Goal: Information Seeking & Learning: Learn about a topic

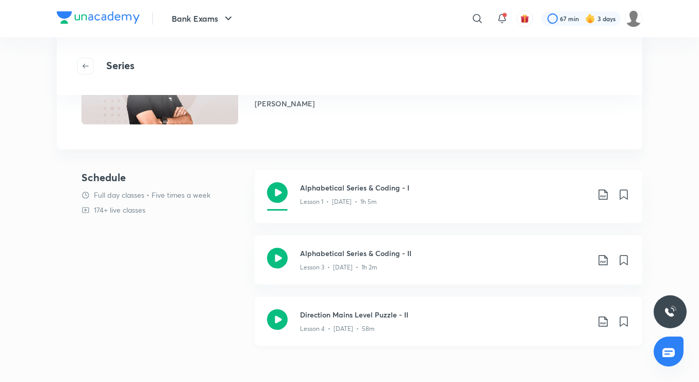
scroll to position [189, 0]
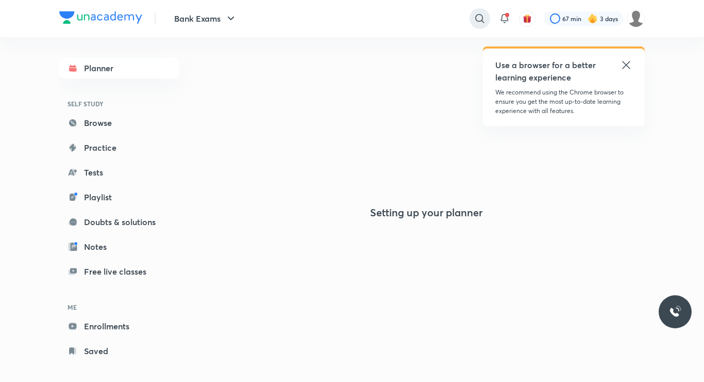
click at [478, 21] on icon at bounding box center [480, 18] width 12 height 12
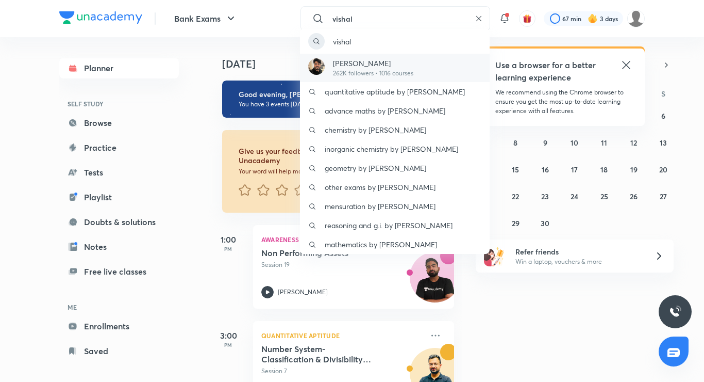
type input "vishal"
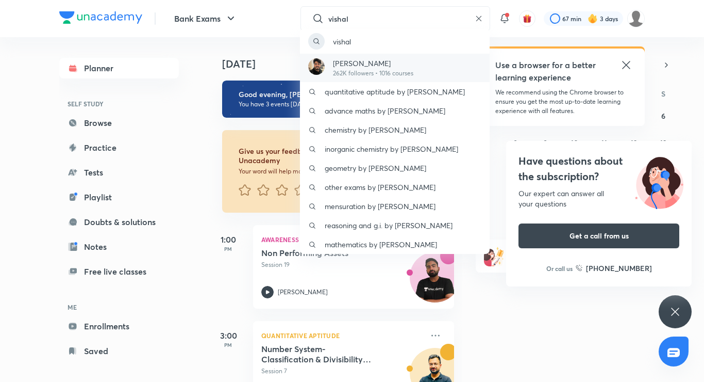
click at [392, 75] on p "262K followers • 1016 courses" at bounding box center [373, 73] width 80 height 9
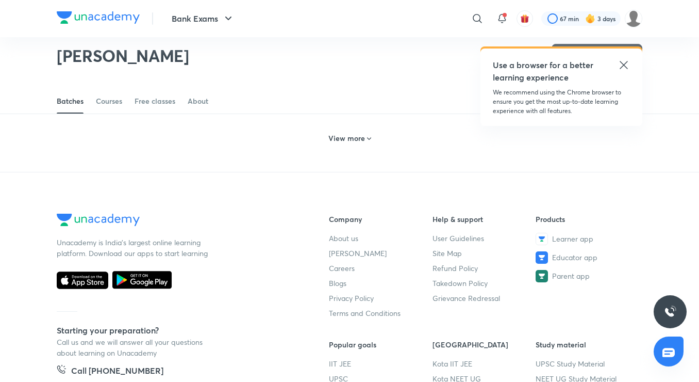
scroll to position [634, 0]
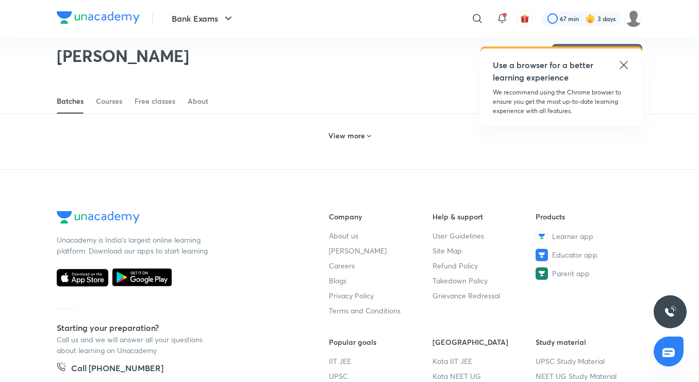
click at [341, 139] on h6 "View more" at bounding box center [347, 135] width 37 height 10
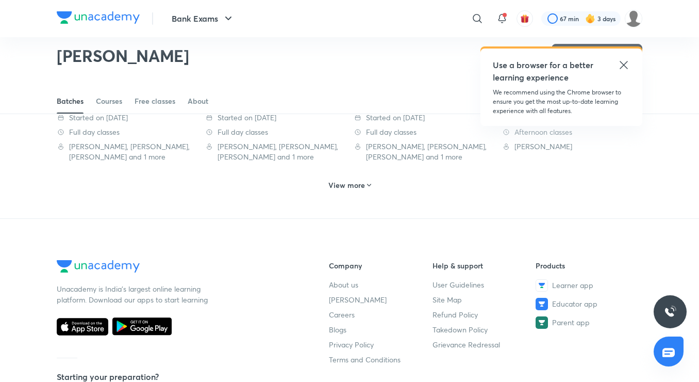
scroll to position [1179, 0]
click at [346, 185] on h6 "View more" at bounding box center [347, 184] width 37 height 10
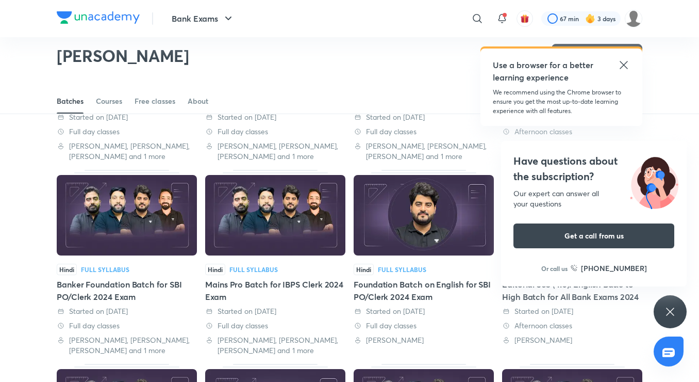
click at [451, 339] on div "Hindi Full Syllabus Foundation Batch on English for SBI PO/Clerk 2024 Exam Star…" at bounding box center [424, 262] width 140 height 185
click at [405, 247] on img at bounding box center [424, 215] width 140 height 80
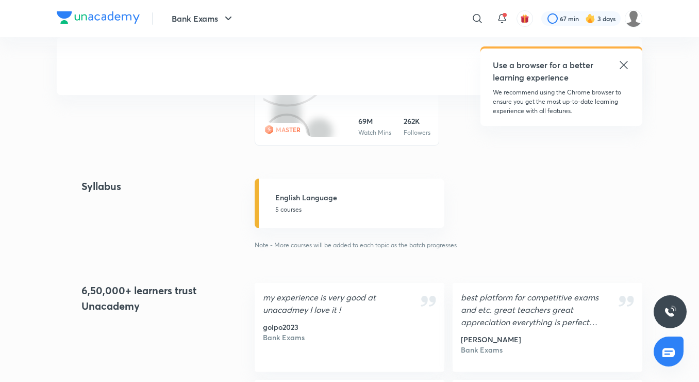
scroll to position [695, 0]
click at [354, 216] on link "English Language 5 courses" at bounding box center [350, 203] width 190 height 50
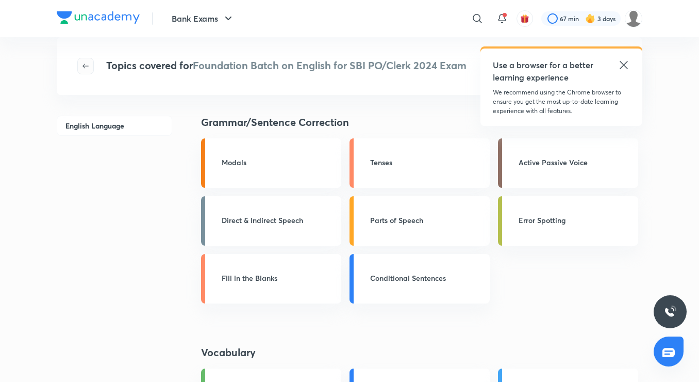
click at [83, 72] on button "button" at bounding box center [85, 66] width 17 height 17
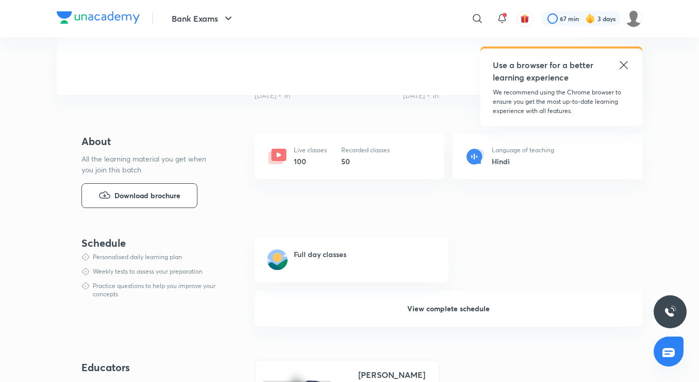
scroll to position [460, 0]
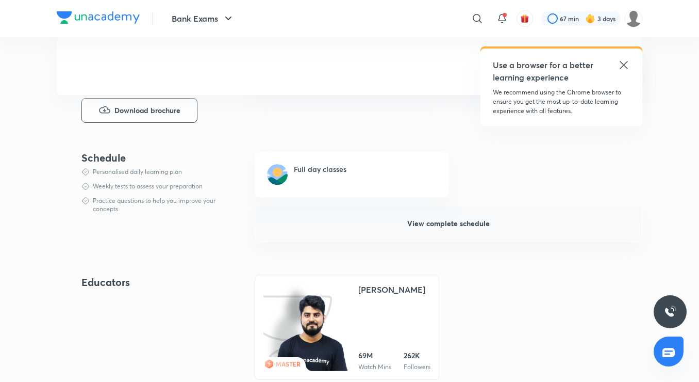
click at [423, 234] on button "View complete schedule" at bounding box center [449, 223] width 388 height 36
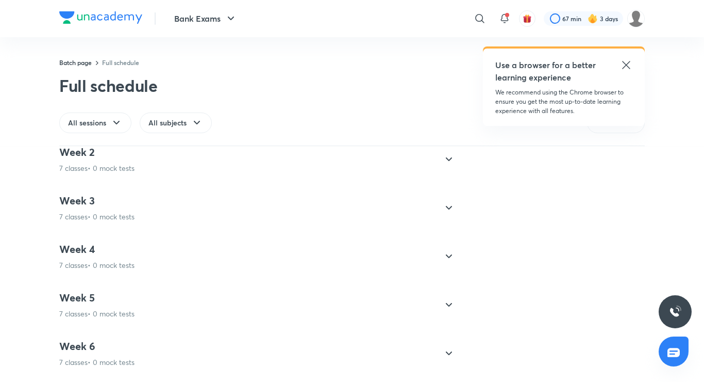
click at [309, 291] on div "Week 5 7 classes • 0 mock tests" at bounding box center [248, 305] width 378 height 28
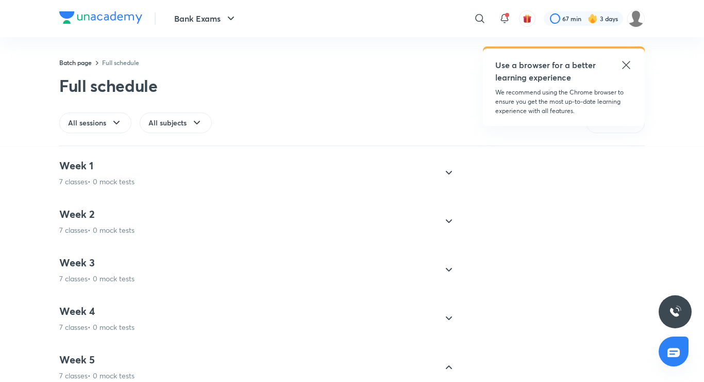
click at [310, 236] on div "Week 2 7 classes • 0 mock tests" at bounding box center [257, 221] width 396 height 44
click at [437, 216] on div at bounding box center [449, 221] width 25 height 25
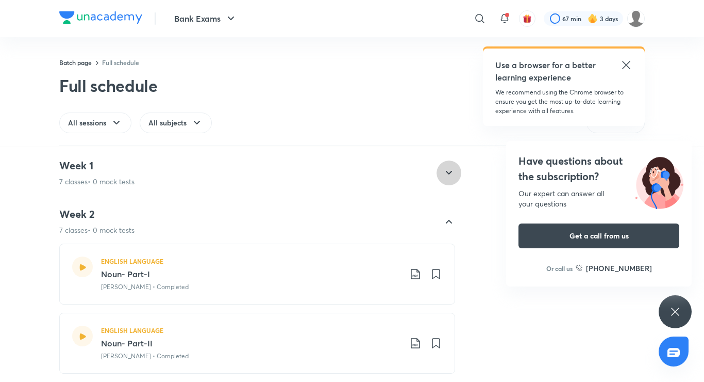
click at [437, 171] on div at bounding box center [449, 172] width 25 height 25
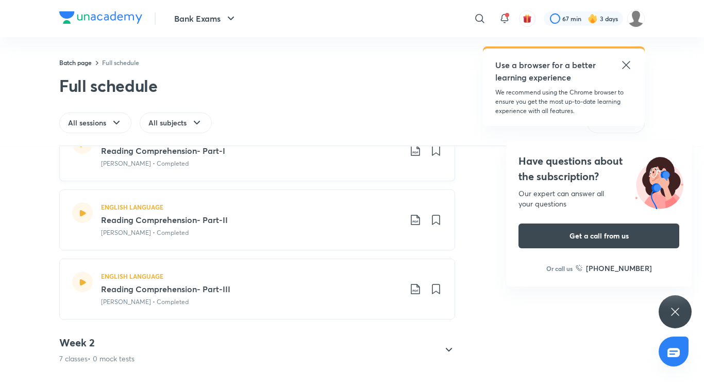
scroll to position [366, 0]
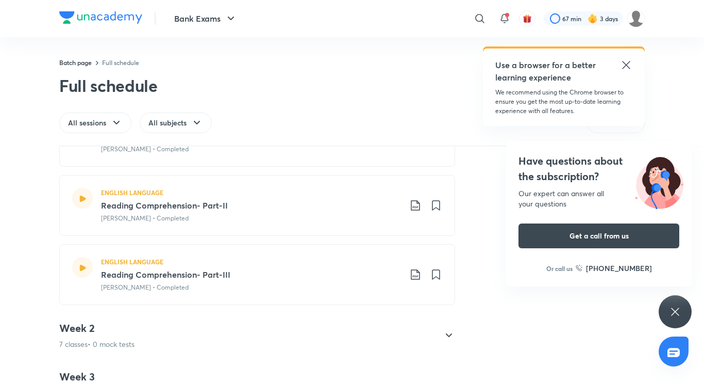
click at [316, 339] on div "Week 2 7 classes • 0 mock tests" at bounding box center [248, 335] width 378 height 28
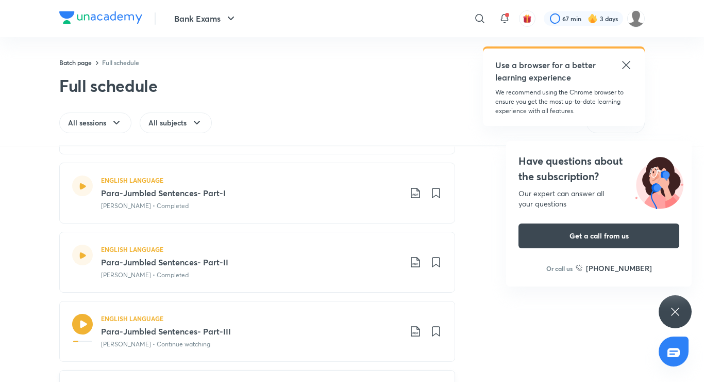
scroll to position [288, 0]
click at [311, 334] on h3 "Para-Jumbled Sentences- Part-III" at bounding box center [251, 331] width 300 height 12
